Goal: Information Seeking & Learning: Check status

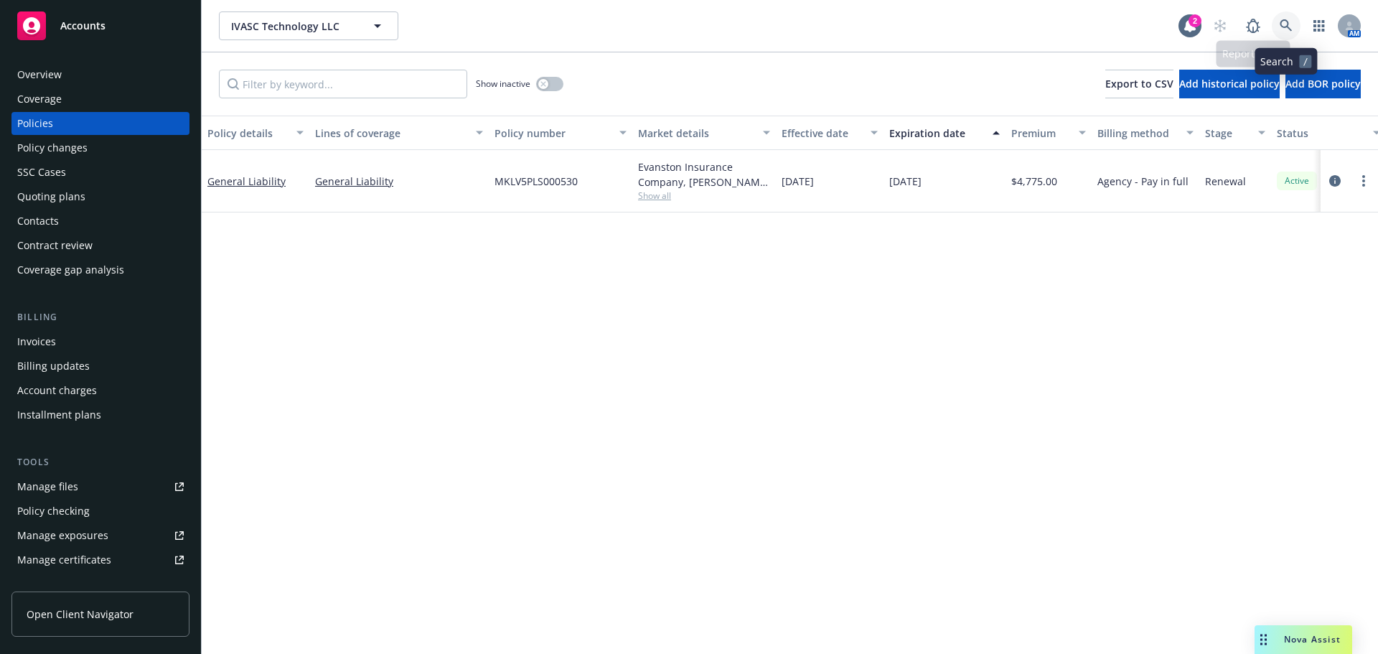
click at [1294, 24] on link at bounding box center [1286, 25] width 29 height 29
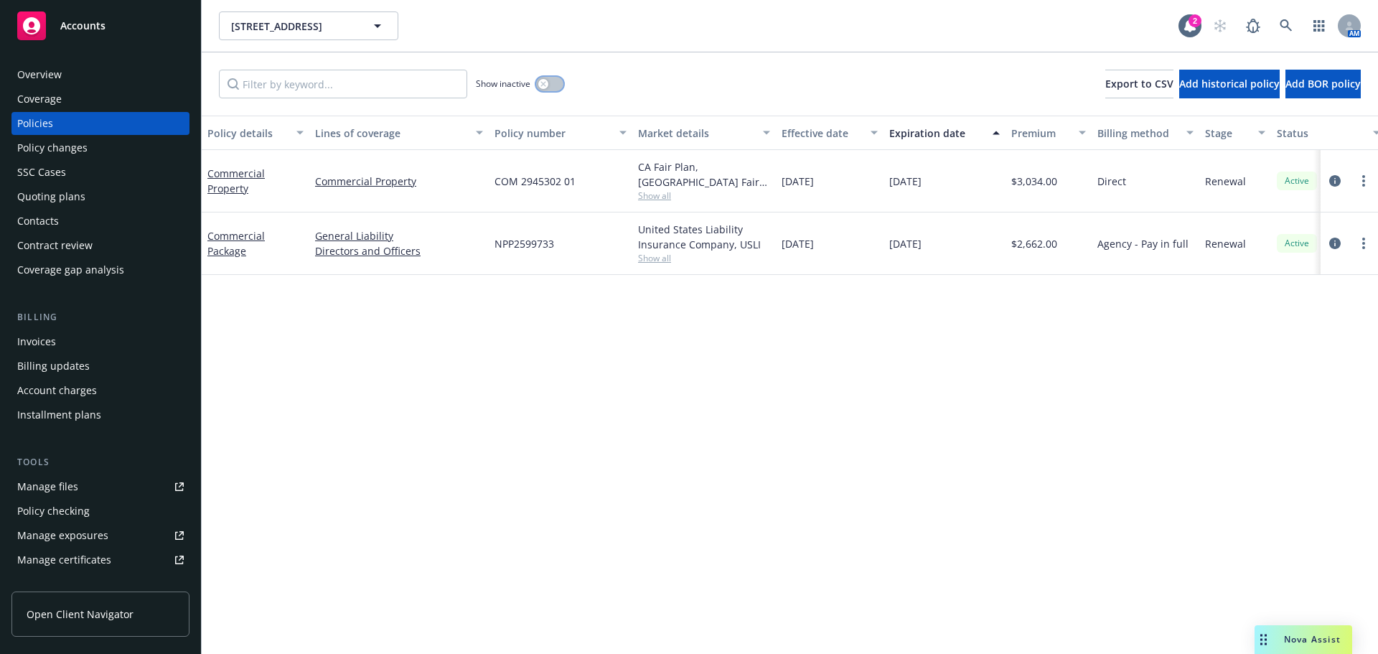
click at [551, 88] on button "button" at bounding box center [549, 84] width 27 height 14
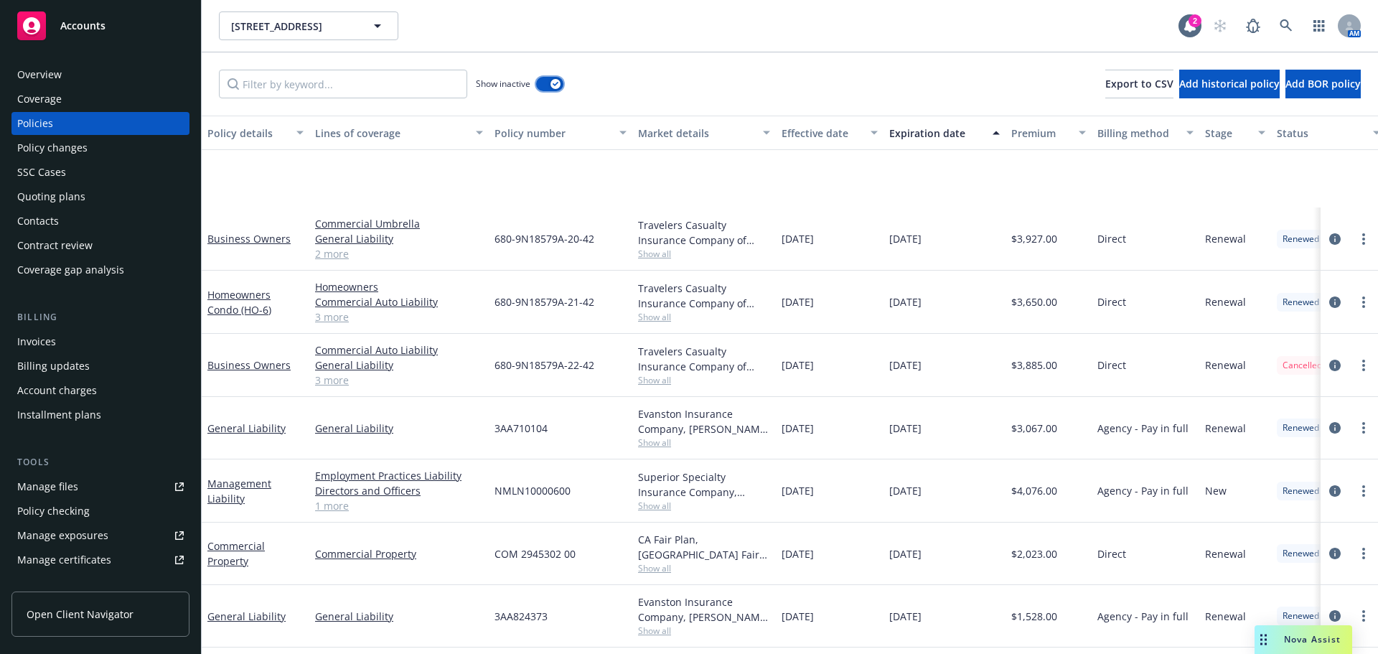
scroll to position [186, 0]
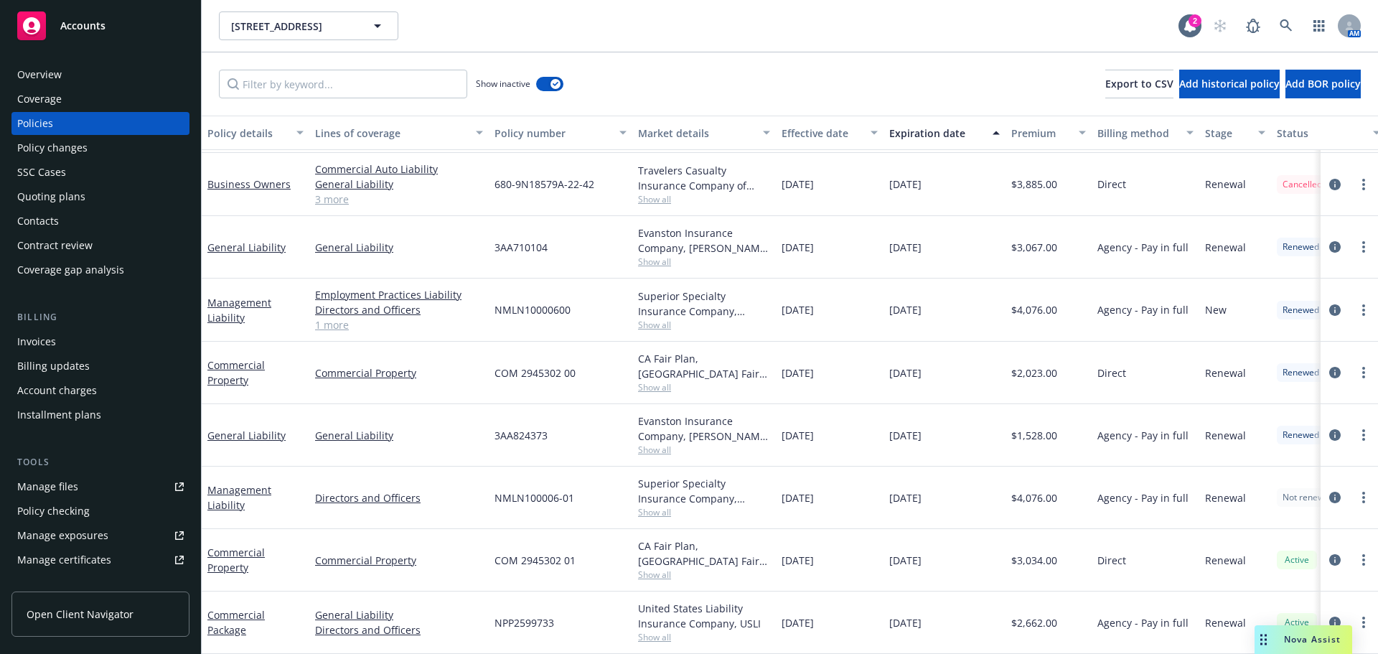
click at [661, 506] on span "Show all" at bounding box center [704, 512] width 132 height 12
click at [421, 471] on div "Directors and Officers" at bounding box center [398, 498] width 179 height 62
click at [1290, 27] on icon at bounding box center [1286, 25] width 13 height 13
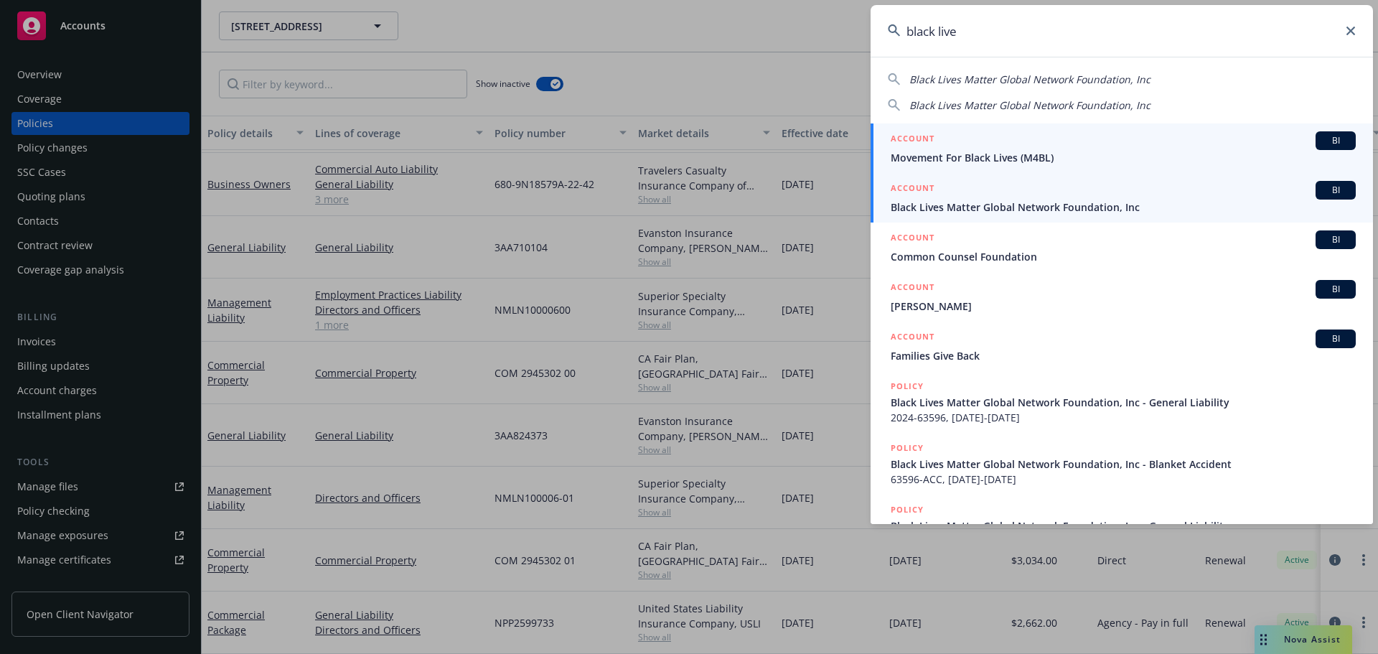
type input "black live"
click at [1003, 200] on span "Black Lives Matter Global Network Foundation, Inc" at bounding box center [1123, 207] width 465 height 15
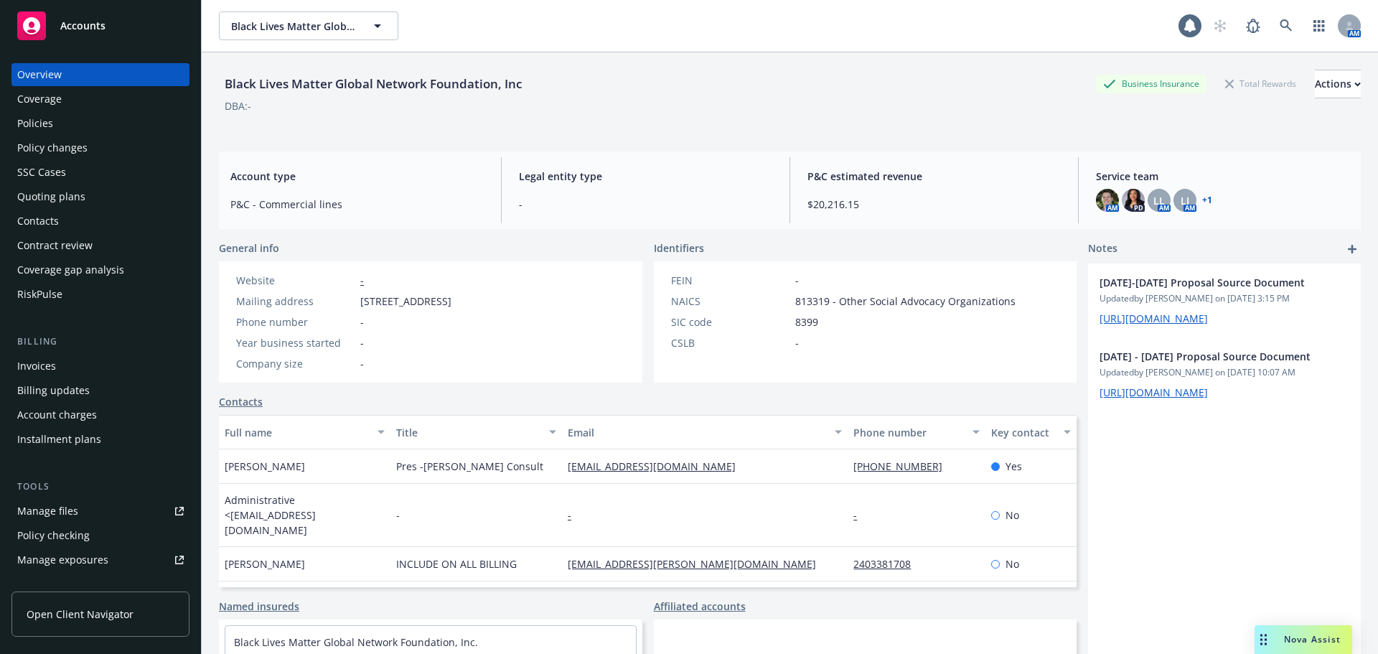
click at [42, 123] on div "Policies" at bounding box center [35, 123] width 36 height 23
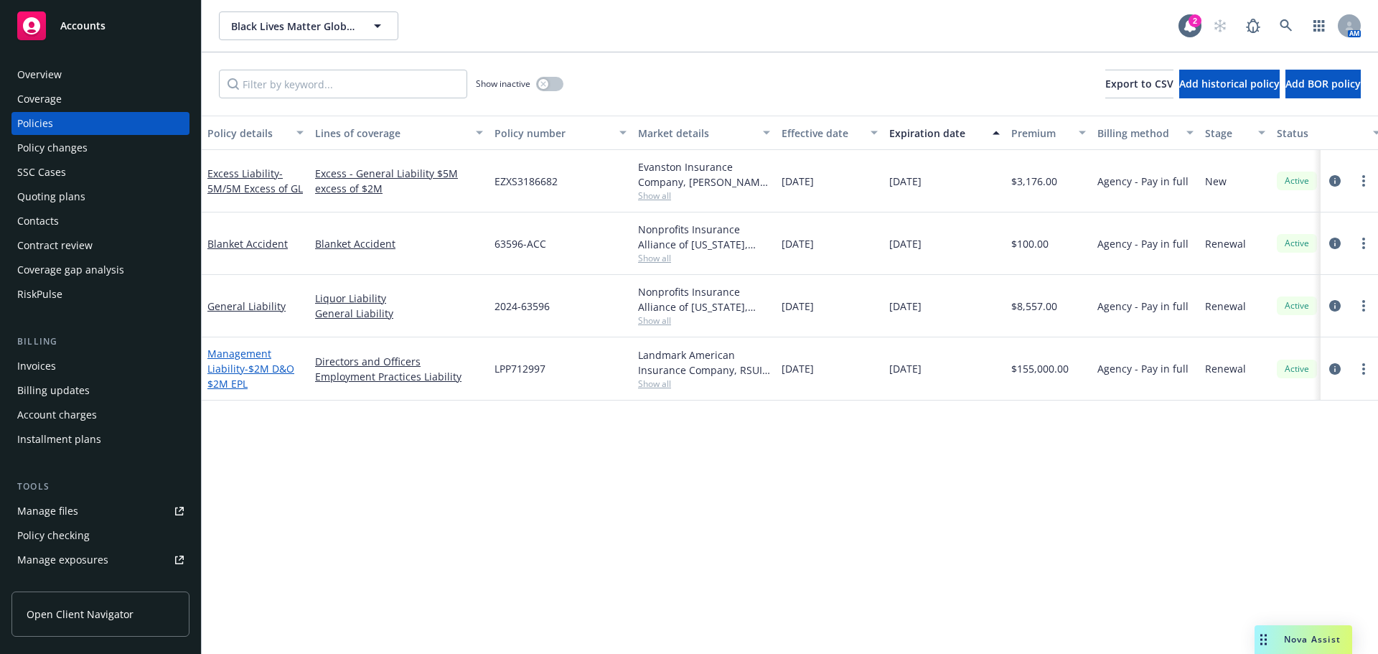
click at [253, 367] on span "- $2M D&O $2M EPL" at bounding box center [250, 376] width 87 height 29
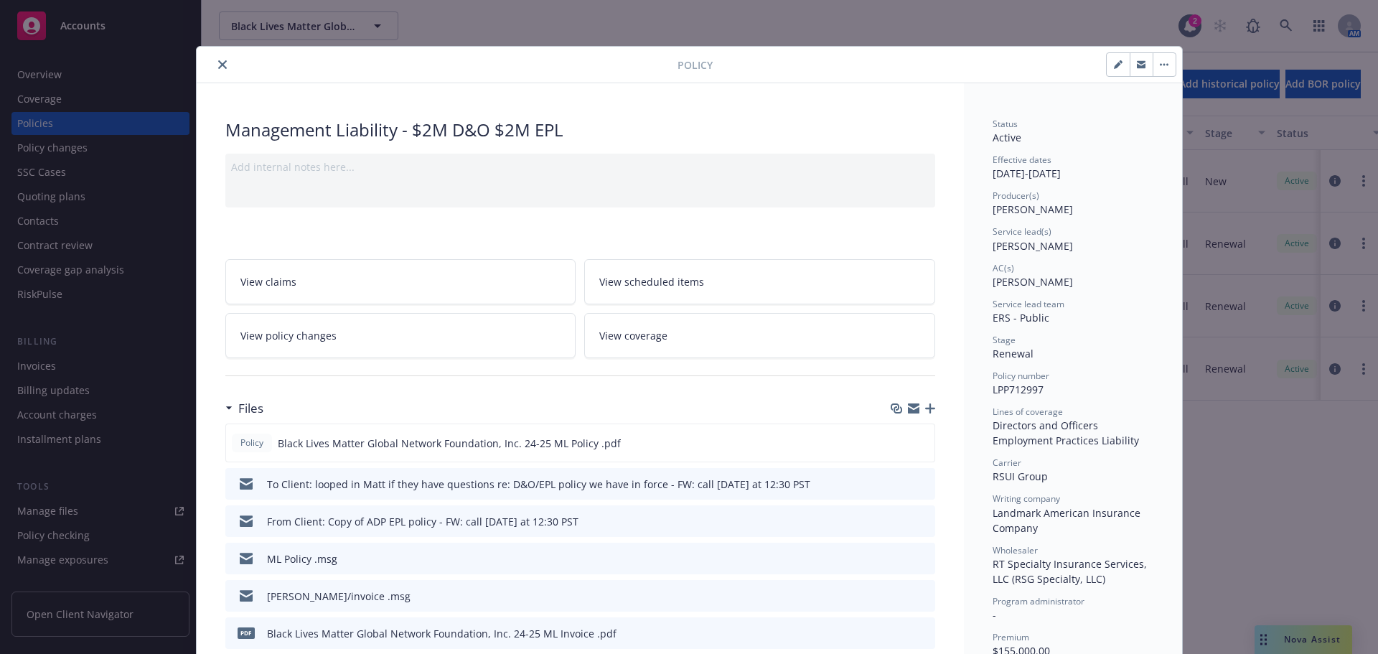
click at [214, 63] on button "close" at bounding box center [222, 64] width 17 height 17
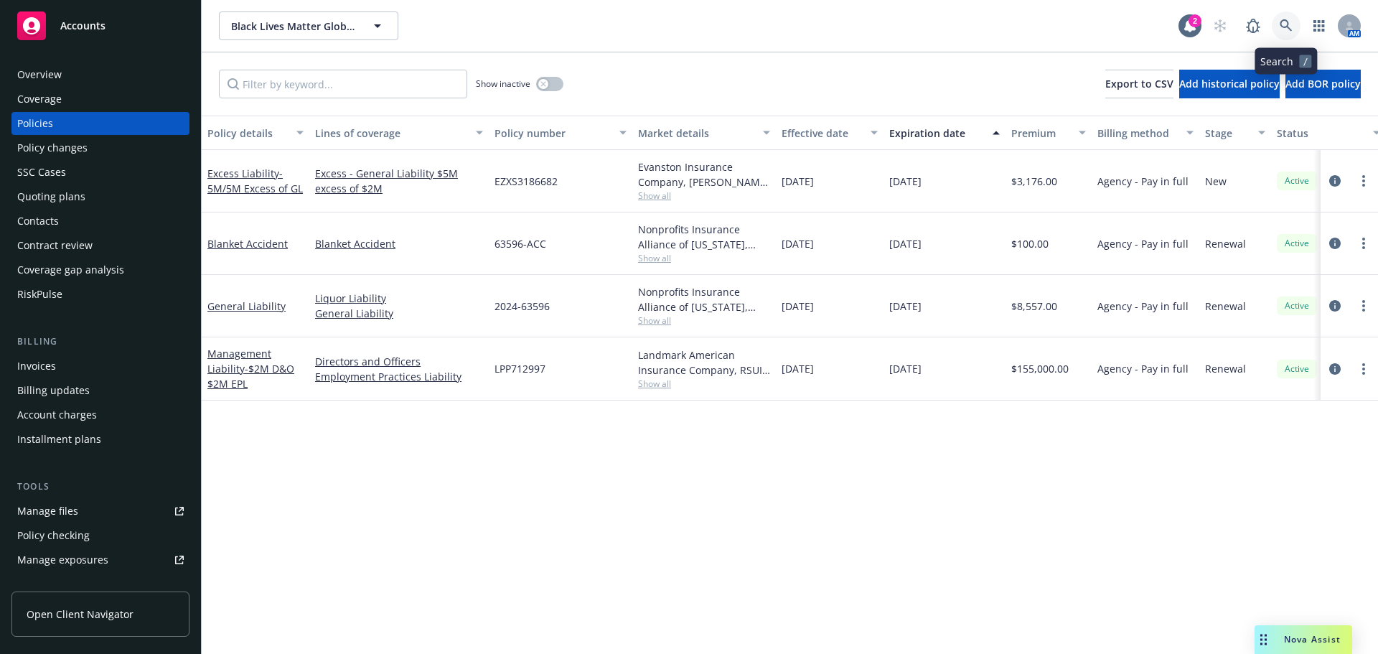
click at [1275, 22] on link at bounding box center [1286, 25] width 29 height 29
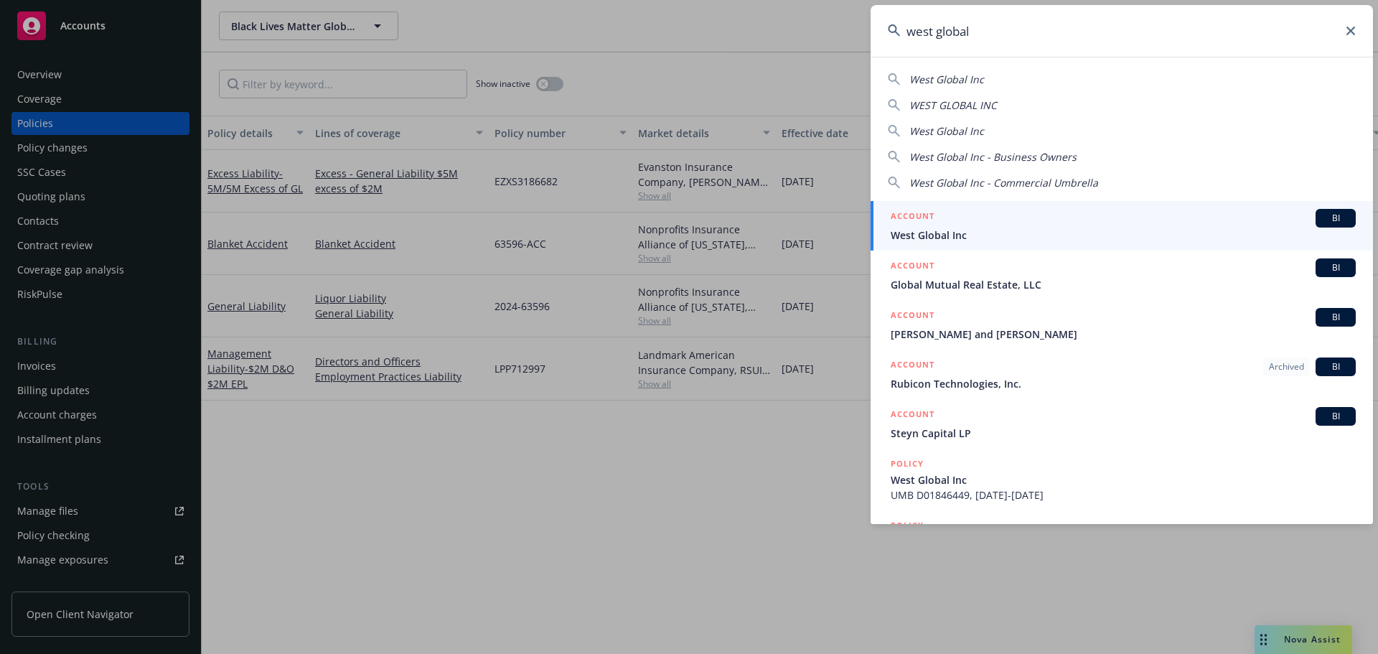
type input "west global"
click at [916, 224] on h5 "ACCOUNT" at bounding box center [913, 217] width 44 height 17
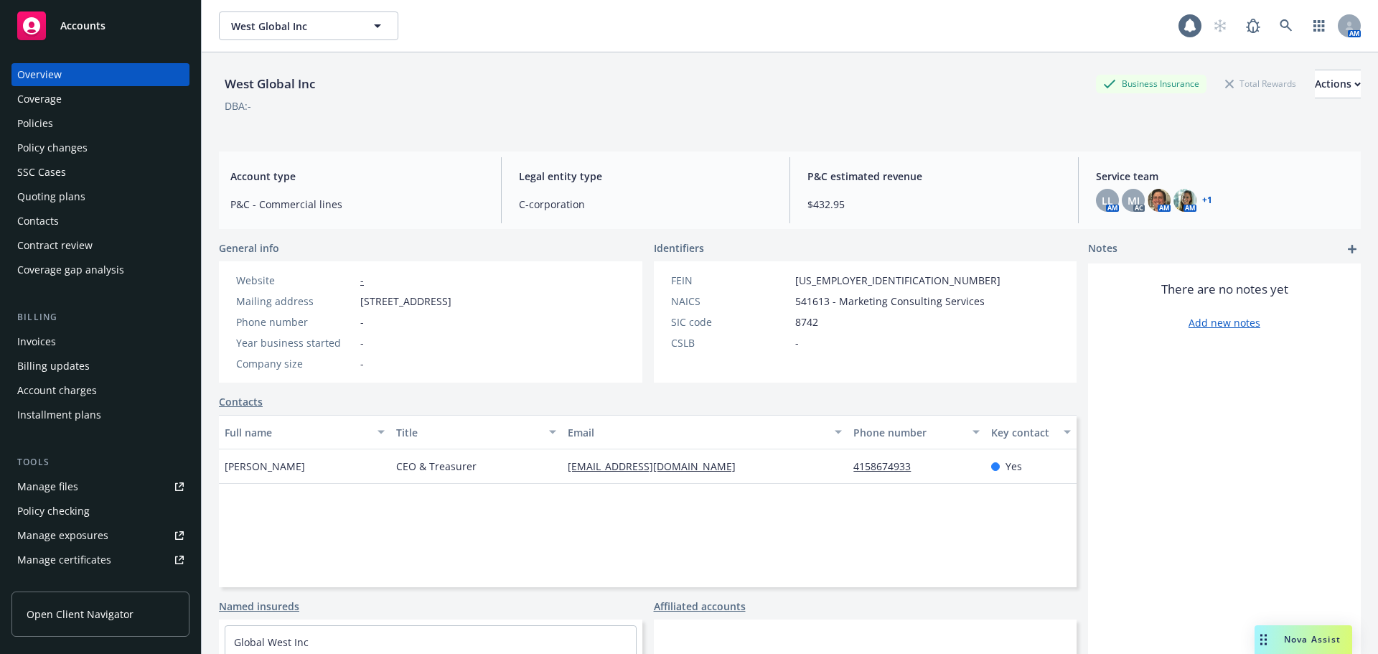
click at [85, 121] on div "Policies" at bounding box center [100, 123] width 167 height 23
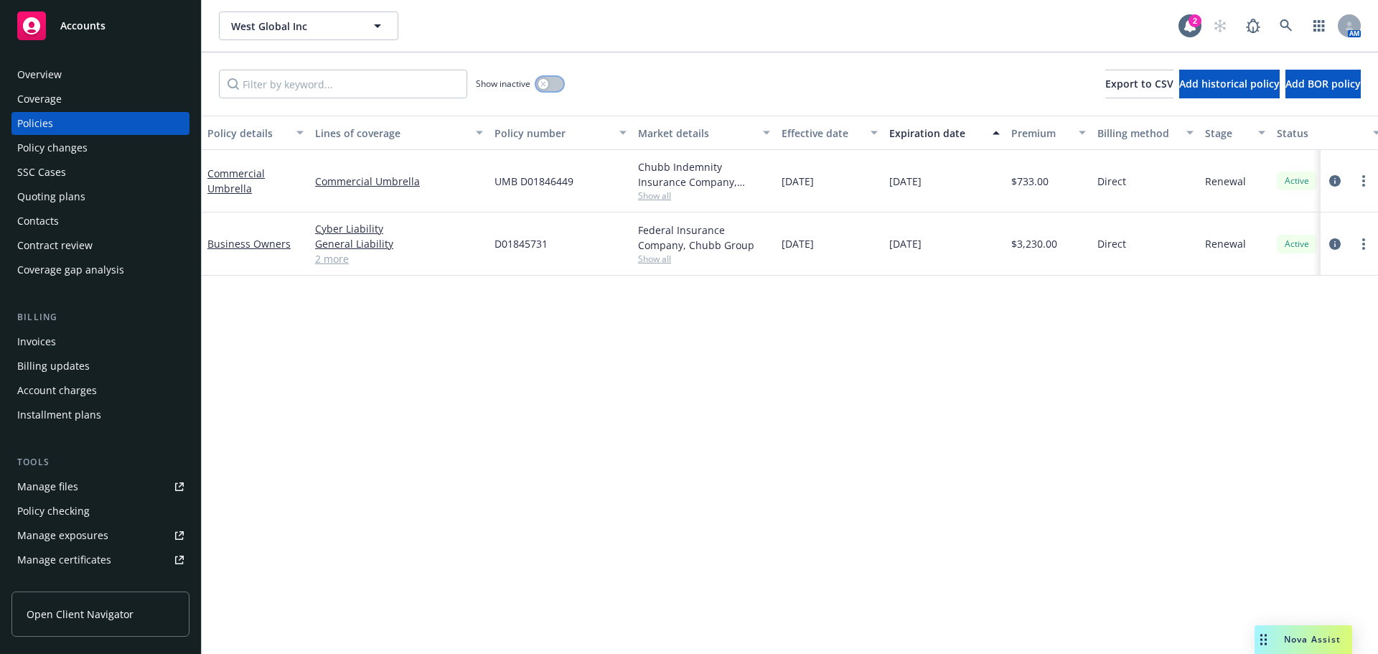
click at [553, 81] on button "button" at bounding box center [549, 84] width 27 height 14
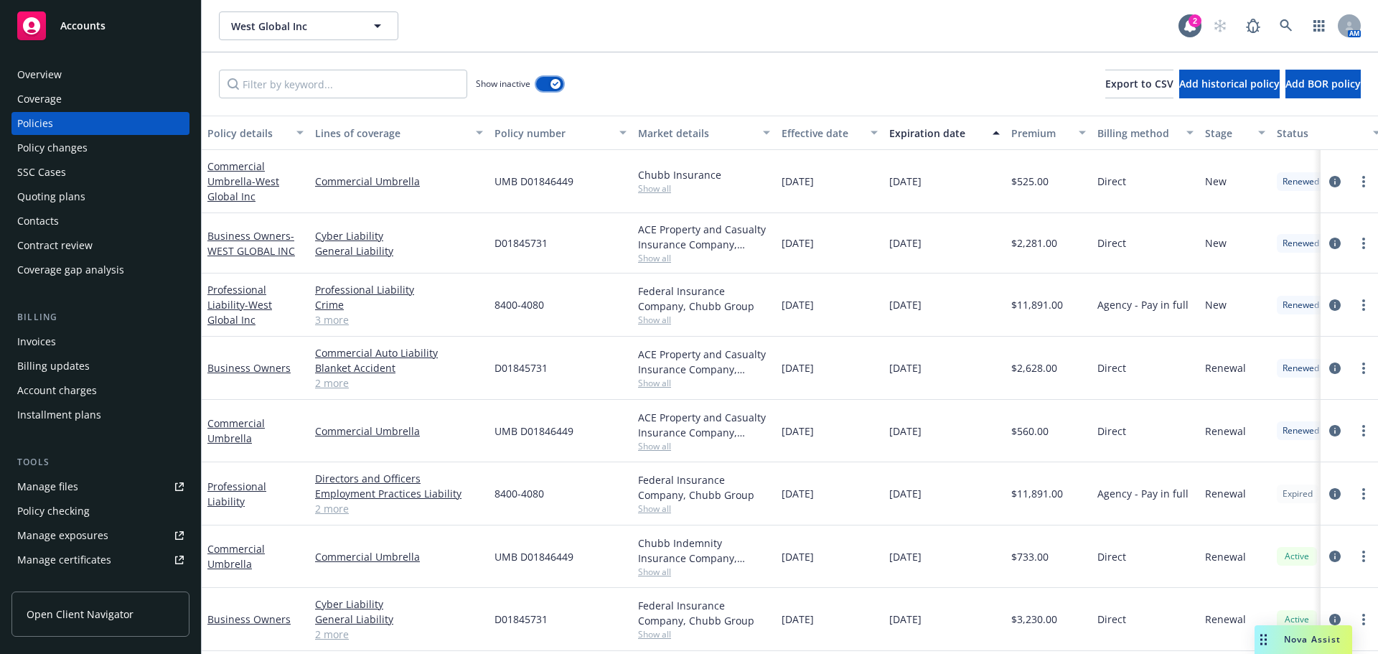
scroll to position [8, 0]
click at [261, 485] on link "Professional Liability" at bounding box center [236, 493] width 59 height 29
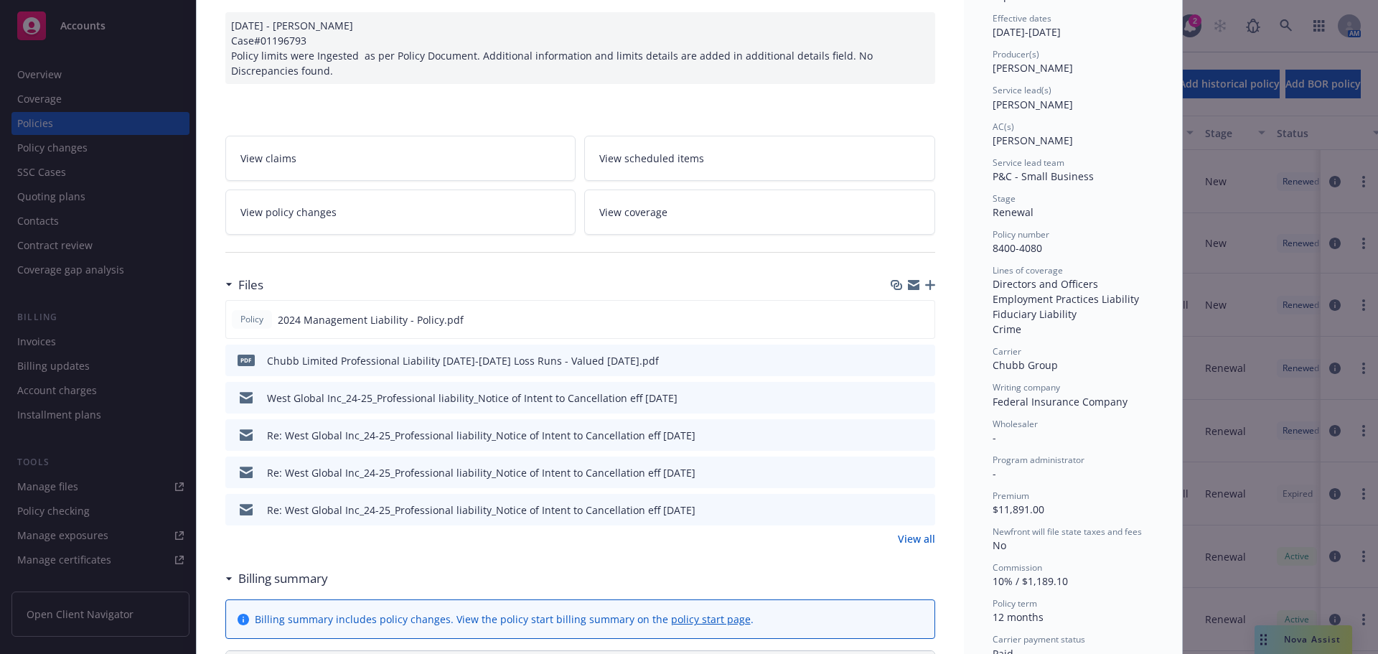
scroll to position [215, 0]
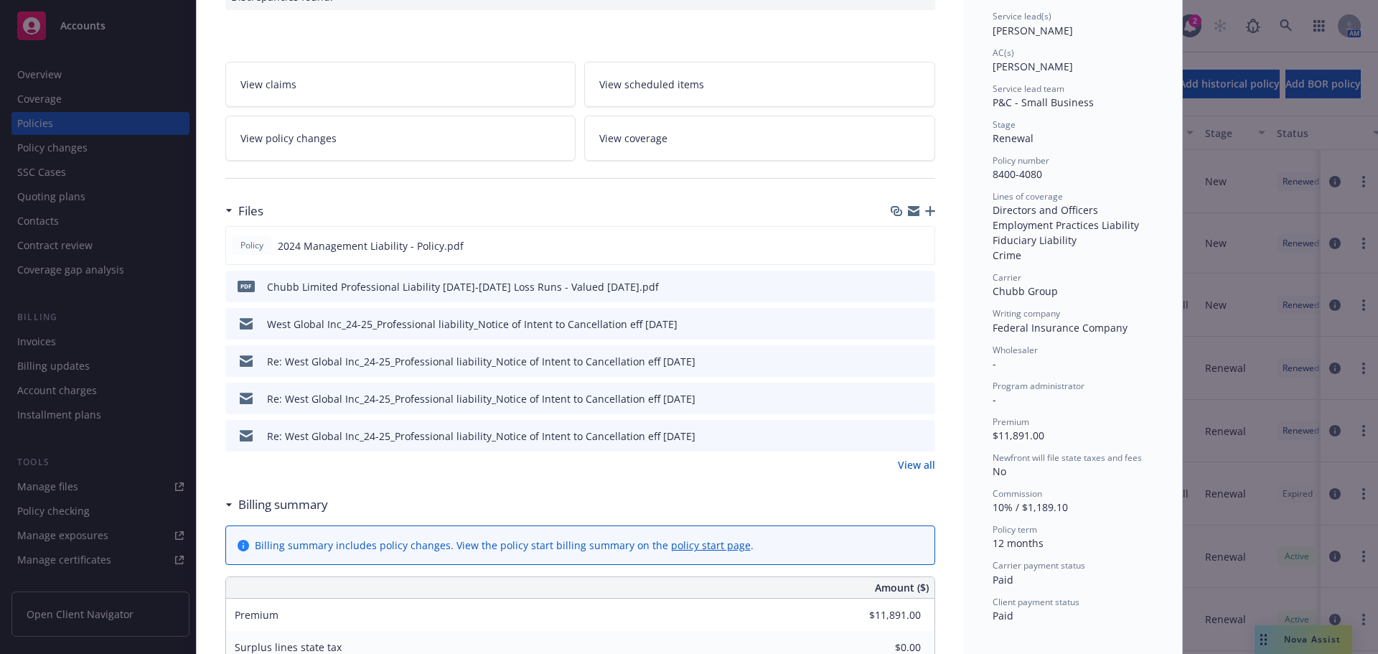
click at [898, 468] on link "View all" at bounding box center [916, 464] width 37 height 15
